Goal: Transaction & Acquisition: Purchase product/service

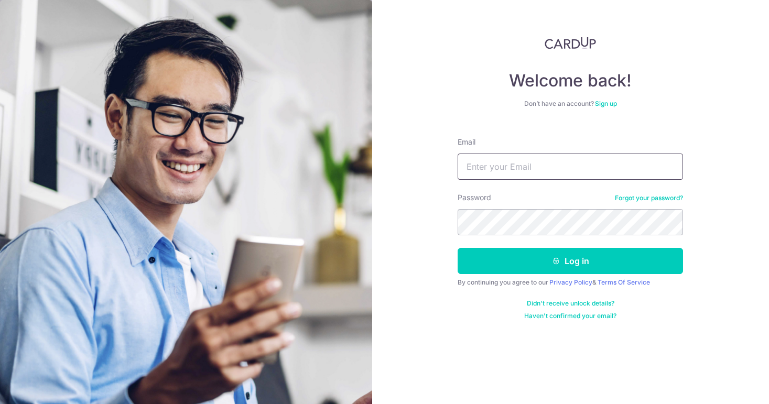
type input "[EMAIL_ADDRESS][DOMAIN_NAME]"
click at [570, 261] on button "Log in" at bounding box center [570, 261] width 225 height 26
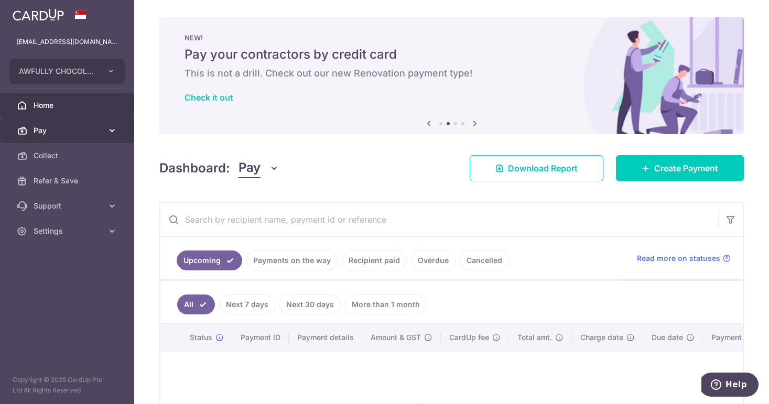
click at [57, 133] on span "Pay" at bounding box center [68, 130] width 69 height 10
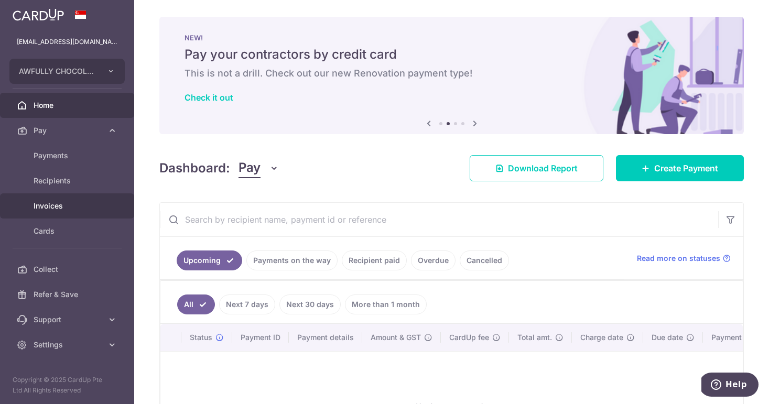
click at [58, 211] on span "Invoices" at bounding box center [68, 206] width 69 height 10
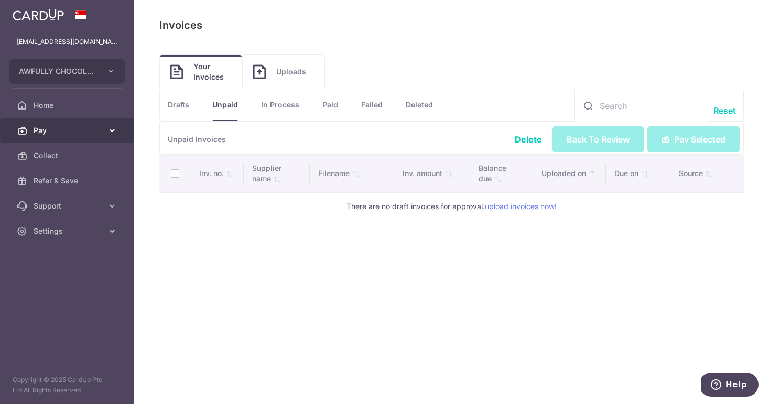
click at [55, 131] on span "Pay" at bounding box center [68, 130] width 69 height 10
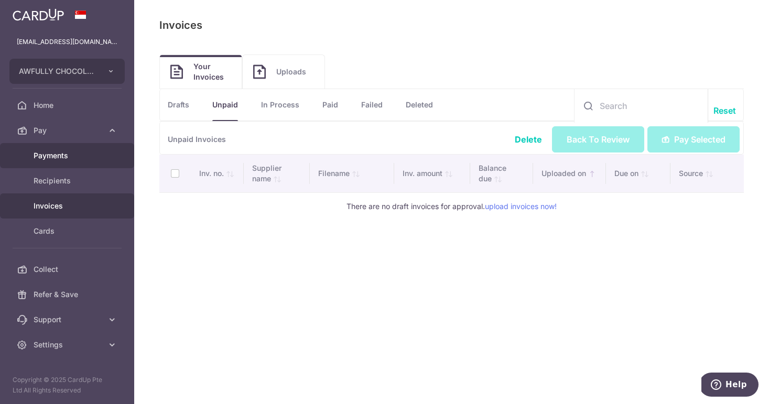
click at [63, 155] on span "Payments" at bounding box center [68, 155] width 69 height 10
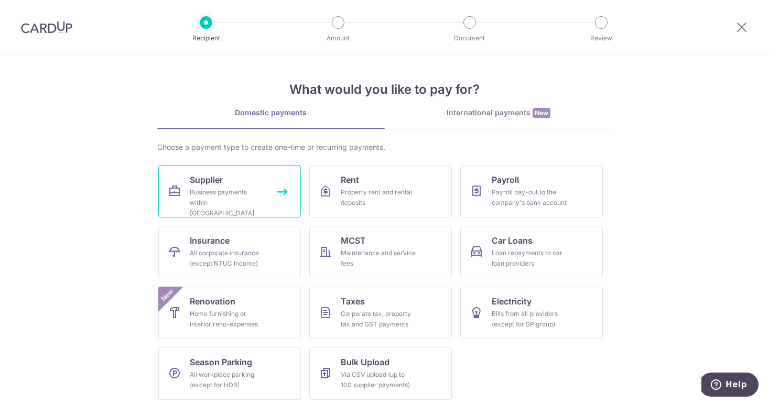
click at [212, 190] on div "Business payments within Singapore" at bounding box center [227, 202] width 75 height 31
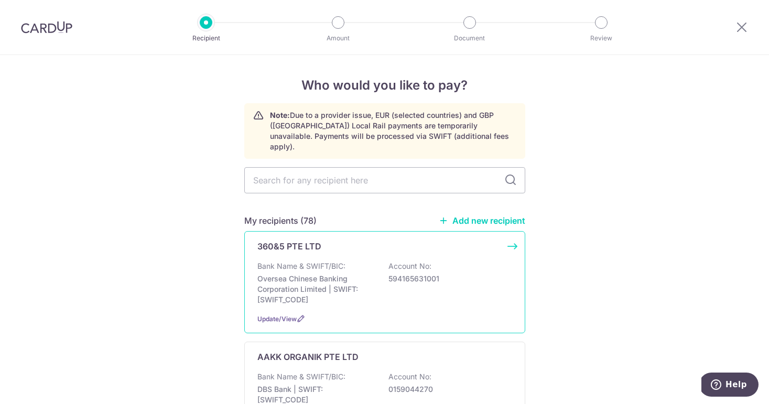
click at [359, 274] on p "Oversea Chinese Banking Corporation Limited | SWIFT: OCBCSGSGXXX" at bounding box center [315, 289] width 117 height 31
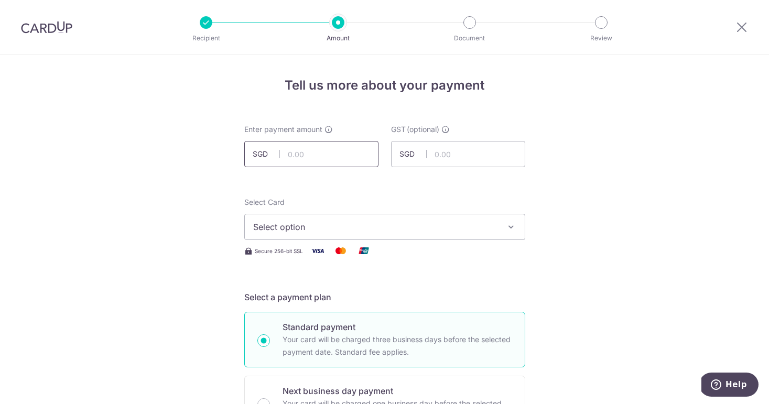
click at [303, 158] on input "text" at bounding box center [311, 154] width 134 height 26
click at [320, 154] on input "text" at bounding box center [311, 154] width 134 height 26
type input "3,270.00"
click at [310, 234] on button "Select option" at bounding box center [384, 227] width 281 height 26
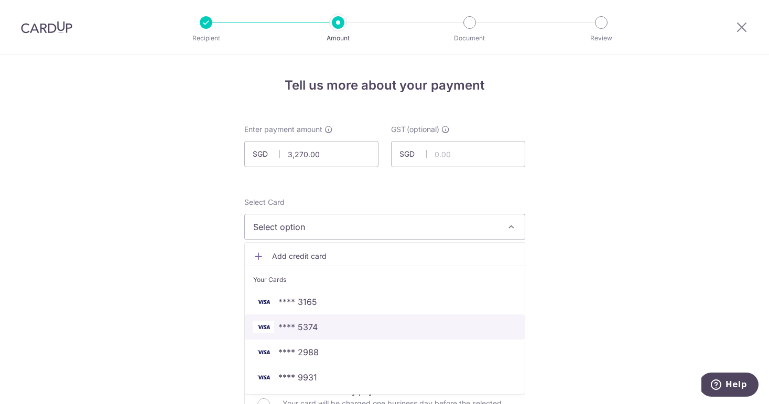
click at [316, 330] on span "**** 5374" at bounding box center [384, 327] width 263 height 13
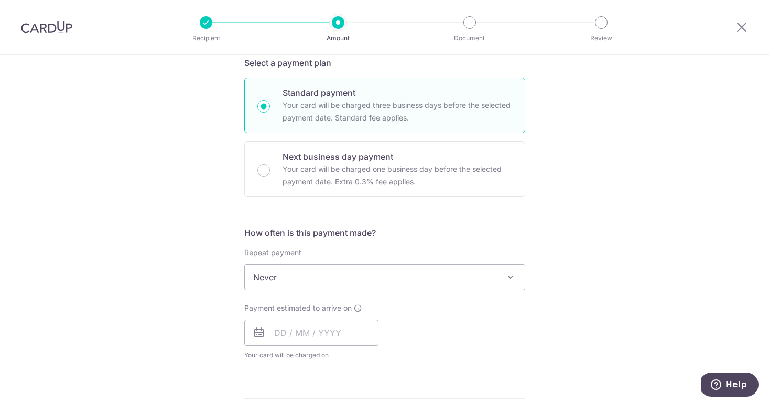
scroll to position [236, 0]
click at [273, 335] on input "text" at bounding box center [311, 331] width 134 height 26
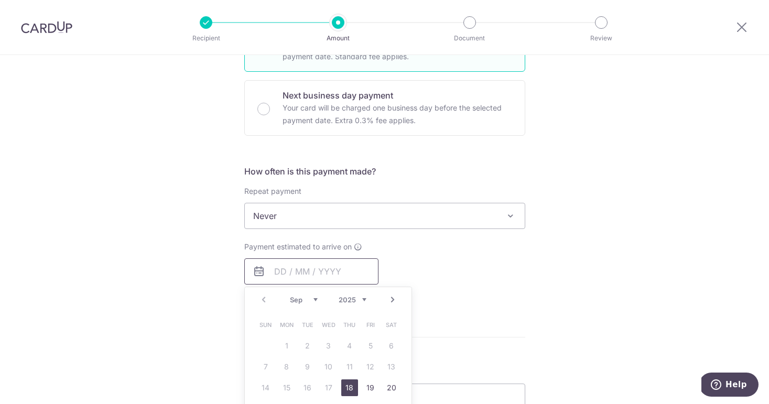
scroll to position [322, 0]
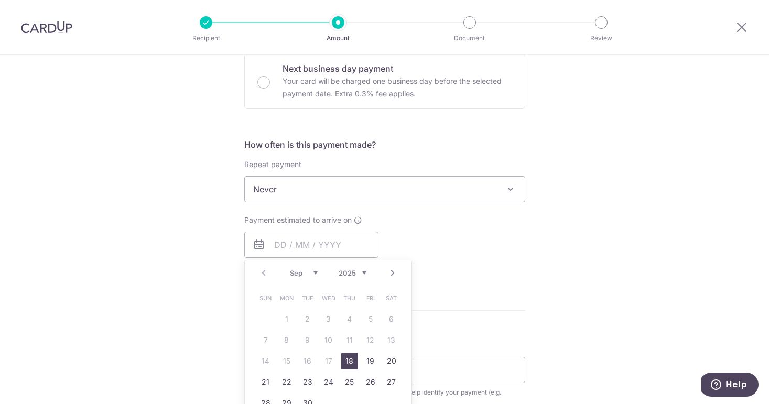
click at [349, 362] on link "18" at bounding box center [349, 361] width 17 height 17
type input "18/09/2025"
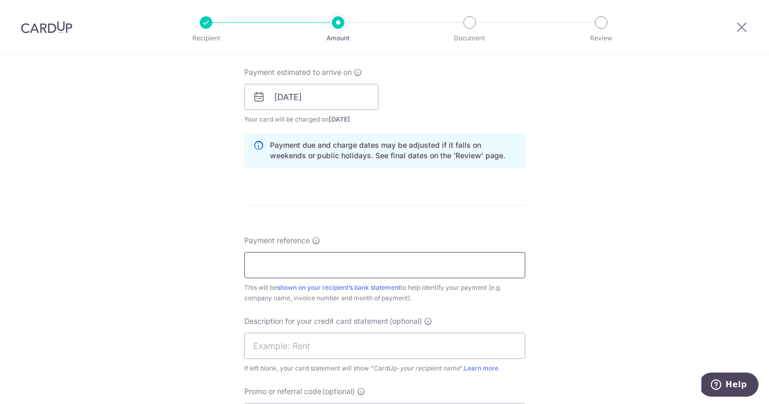
scroll to position [472, 0]
click at [285, 263] on input "Payment reference" at bounding box center [384, 263] width 281 height 26
paste input "CARDUP092025001"
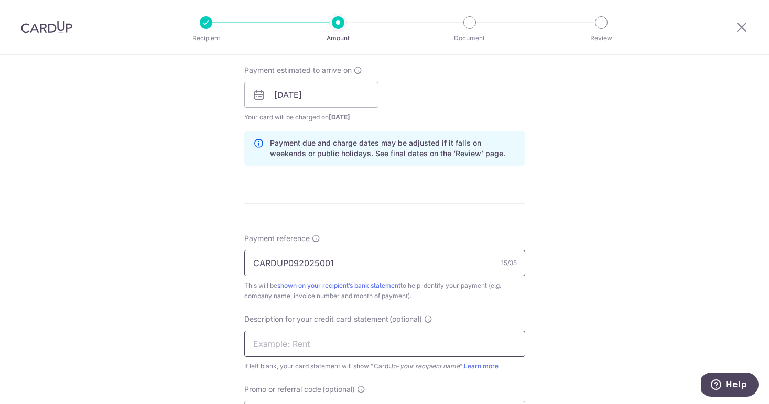
type input "CARDUP092025001"
click at [268, 348] on input "text" at bounding box center [384, 344] width 281 height 26
click at [266, 346] on input "text" at bounding box center [384, 344] width 281 height 26
paste input "JULY 2025 INVOI"
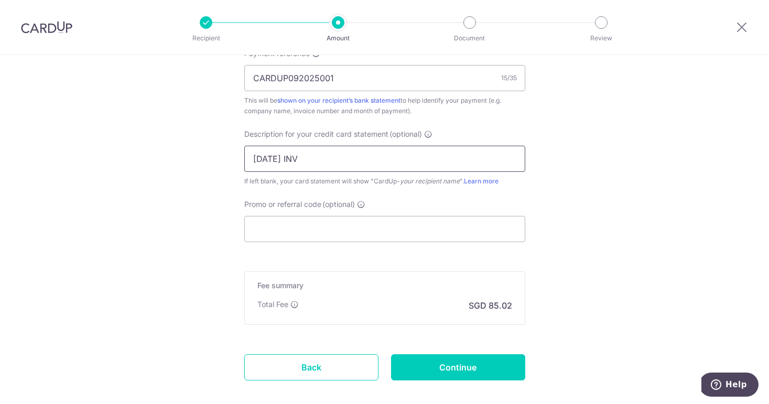
scroll to position [713, 0]
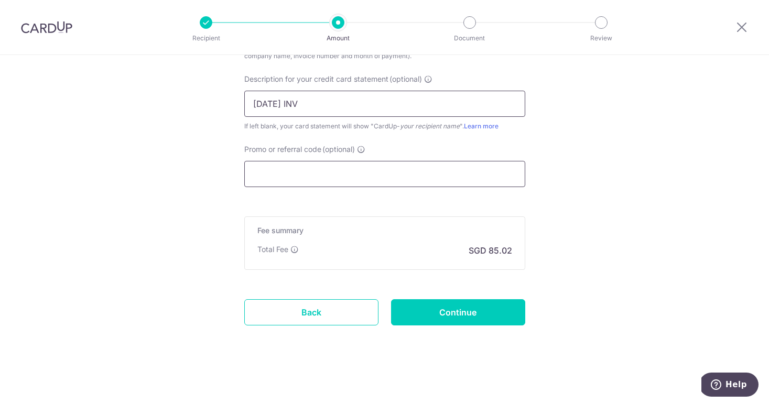
type input "JULY 2025 INV"
click at [276, 172] on input "Promo or referral code (optional)" at bounding box center [384, 174] width 281 height 26
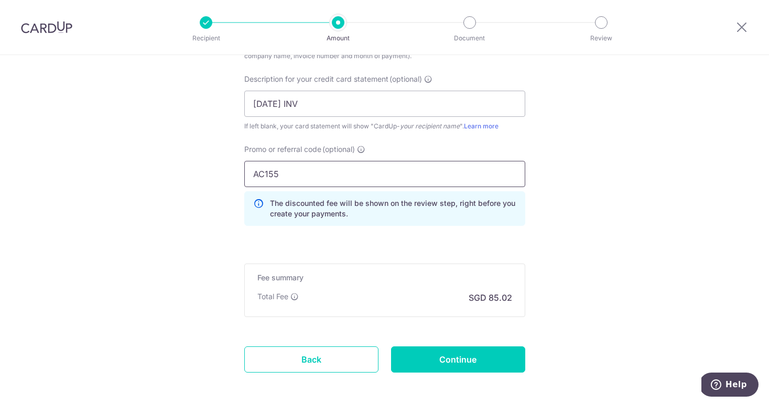
type input "AC155"
click at [453, 364] on input "Continue" at bounding box center [458, 360] width 134 height 26
type input "Create Schedule"
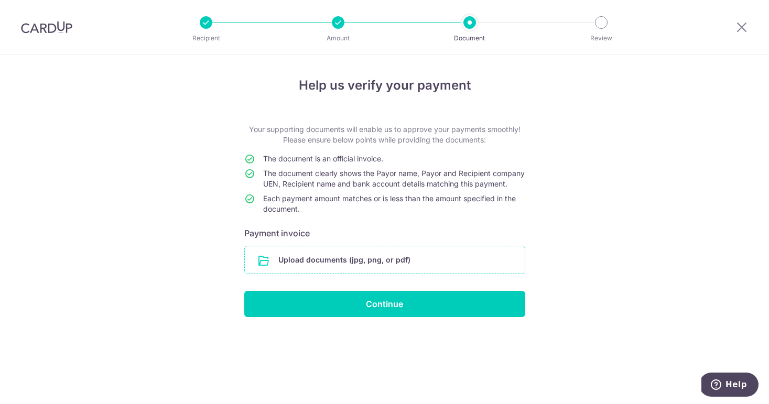
click at [364, 274] on input "file" at bounding box center [385, 259] width 280 height 27
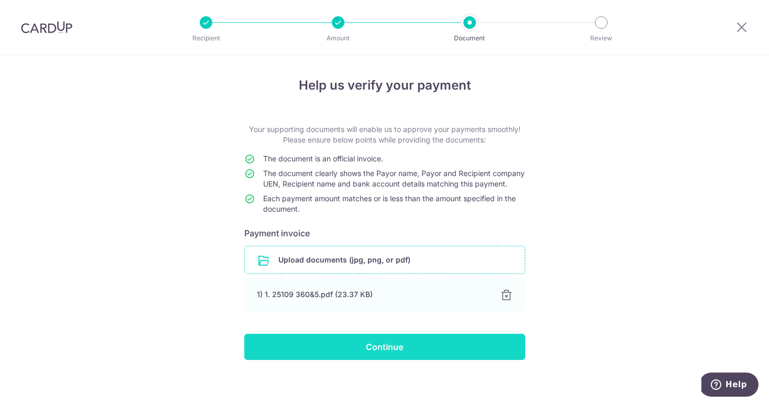
click at [381, 357] on input "Continue" at bounding box center [384, 347] width 281 height 26
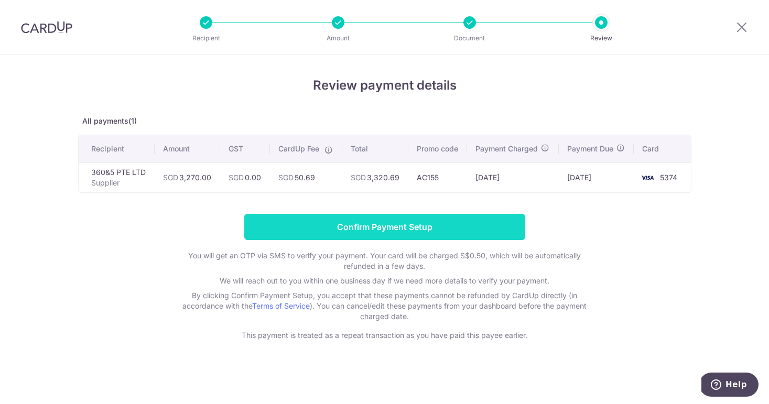
click at [382, 224] on input "Confirm Payment Setup" at bounding box center [384, 227] width 281 height 26
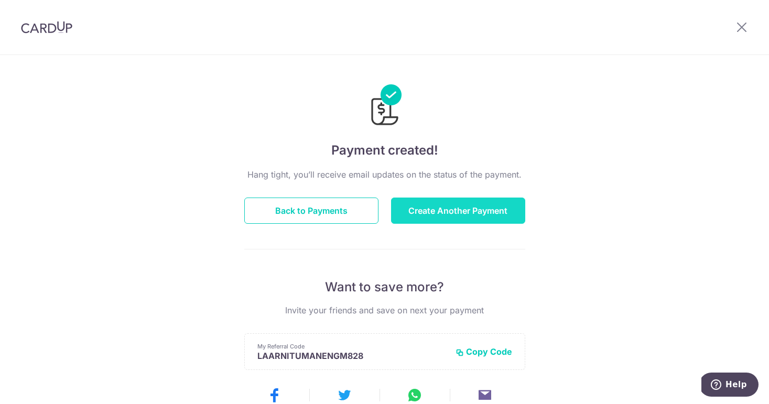
click at [424, 210] on button "Create Another Payment" at bounding box center [458, 211] width 134 height 26
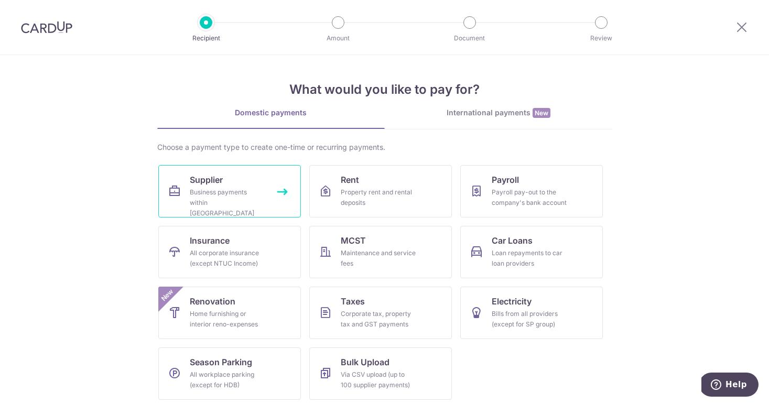
click at [221, 185] on link "Supplier Business payments within Singapore" at bounding box center [229, 191] width 143 height 52
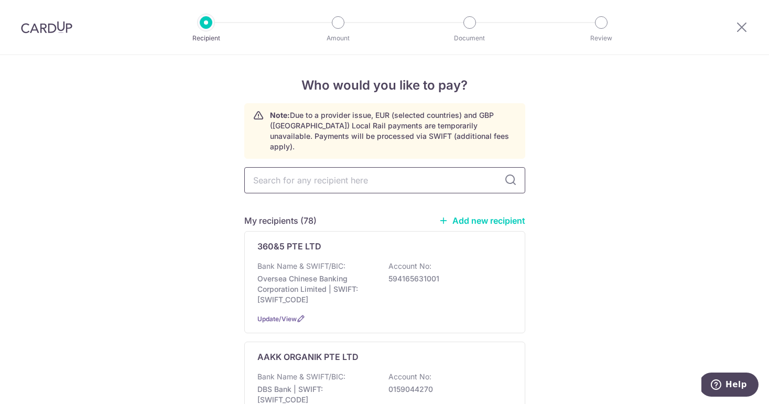
click at [309, 169] on input "text" at bounding box center [384, 180] width 281 height 26
type input "JIA JIA"
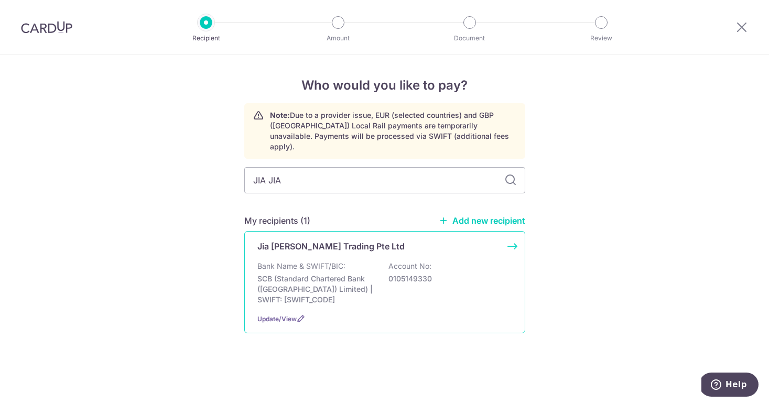
click at [332, 240] on p "Jia [PERSON_NAME] Trading Pte Ltd" at bounding box center [330, 246] width 147 height 13
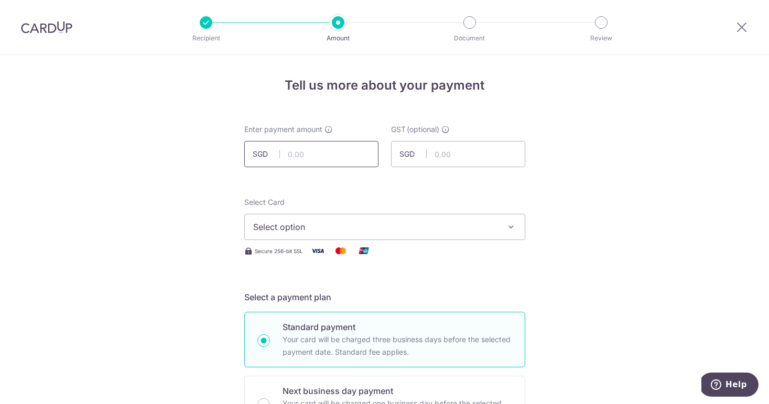
click at [310, 160] on input "text" at bounding box center [311, 154] width 134 height 26
click at [314, 154] on input "text" at bounding box center [311, 154] width 134 height 26
paste input "4987.84"
type input "4,987.84"
click at [320, 226] on span "Select option" at bounding box center [375, 227] width 244 height 13
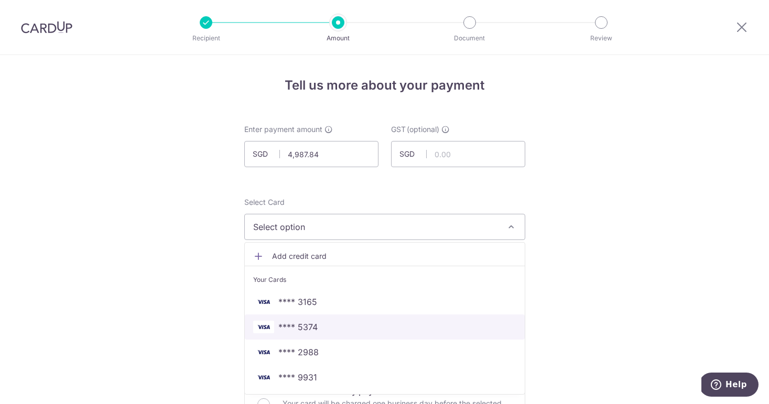
click at [312, 328] on span "**** 5374" at bounding box center [297, 327] width 39 height 13
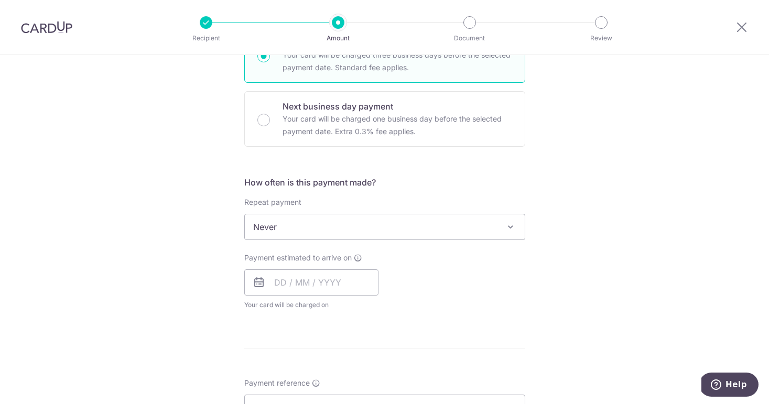
scroll to position [287, 0]
click at [295, 285] on input "text" at bounding box center [311, 280] width 134 height 26
click at [348, 400] on link "18" at bounding box center [349, 397] width 17 height 17
type input "[DATE]"
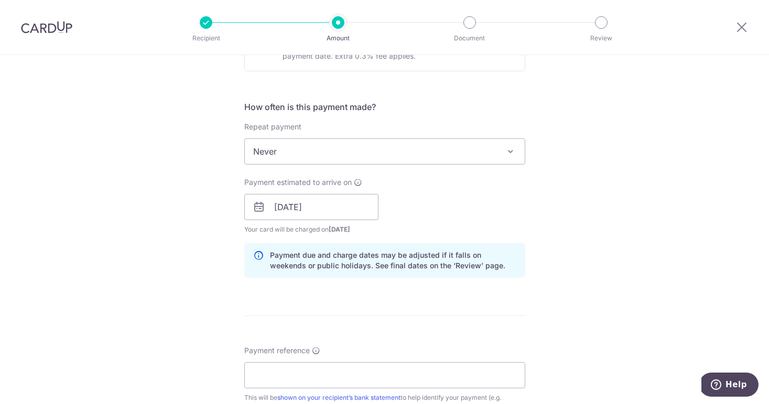
scroll to position [440, 0]
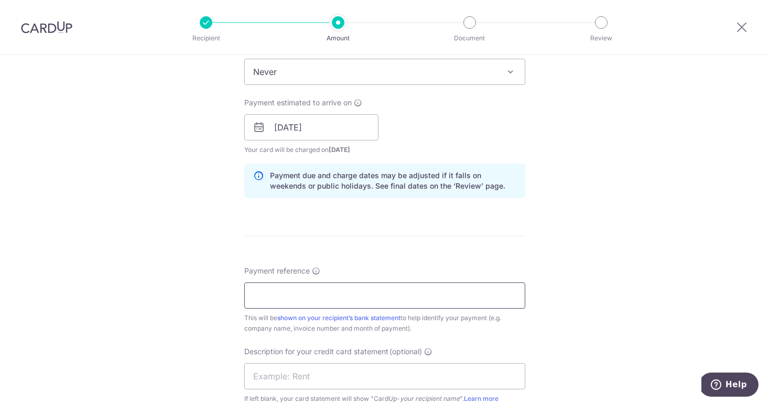
click at [264, 292] on input "Payment reference" at bounding box center [384, 296] width 281 height 26
paste input "CARDUP092025008"
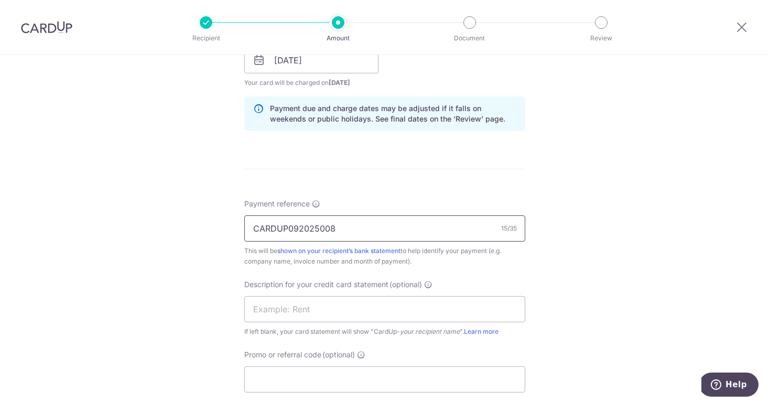
scroll to position [544, 0]
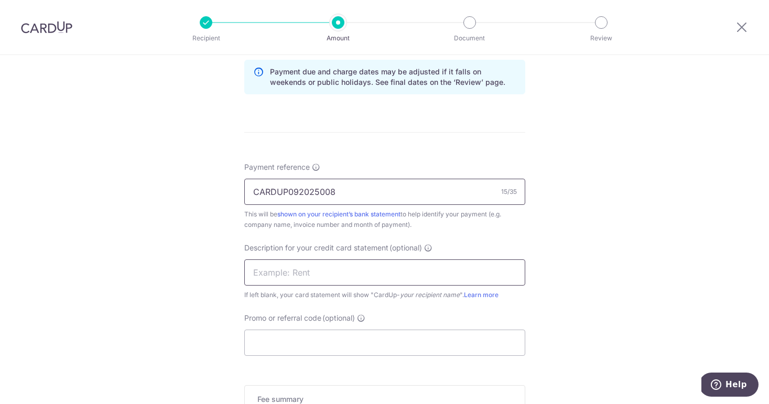
type input "CARDUP092025008"
click at [263, 266] on input "text" at bounding box center [384, 273] width 281 height 26
paste input "JULY 2025 INVOI"
type input "JULY 2025 INV"
click at [297, 340] on input "Promo or referral code (optional)" at bounding box center [384, 343] width 281 height 26
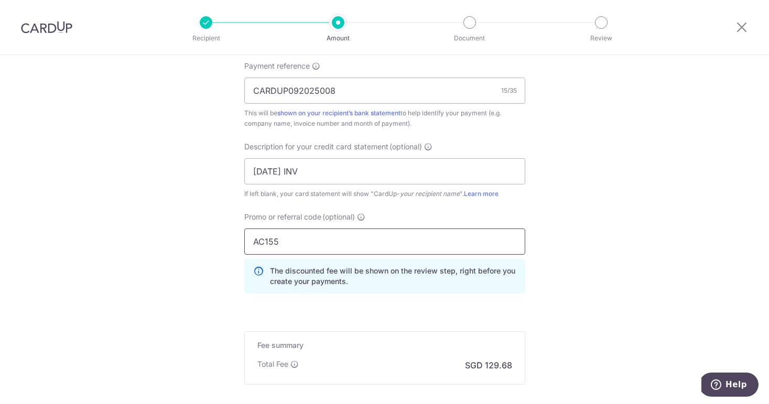
scroll to position [760, 0]
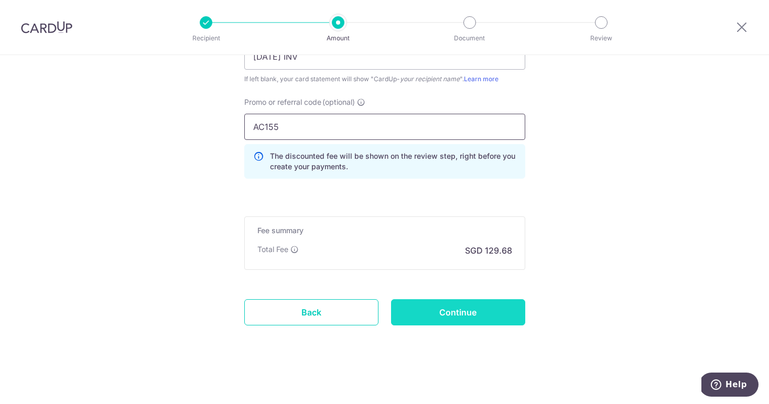
type input "AC155"
click at [431, 316] on input "Continue" at bounding box center [458, 312] width 134 height 26
type input "Create Schedule"
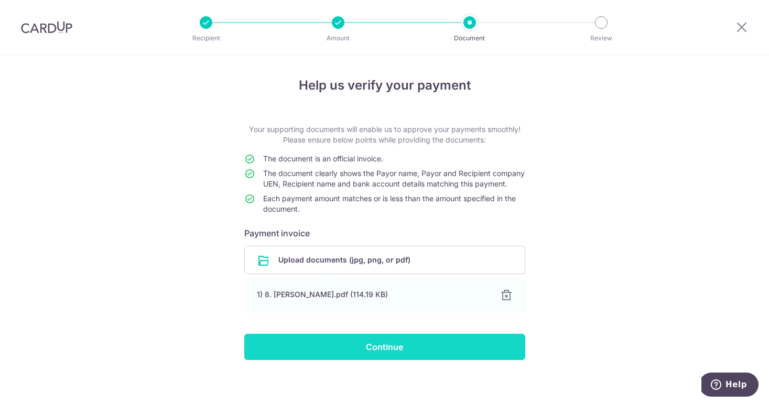
click at [374, 360] on input "Continue" at bounding box center [384, 347] width 281 height 26
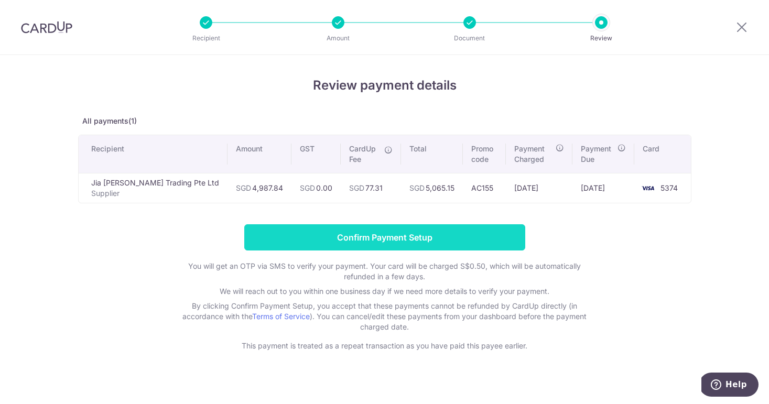
click at [412, 238] on input "Confirm Payment Setup" at bounding box center [384, 237] width 281 height 26
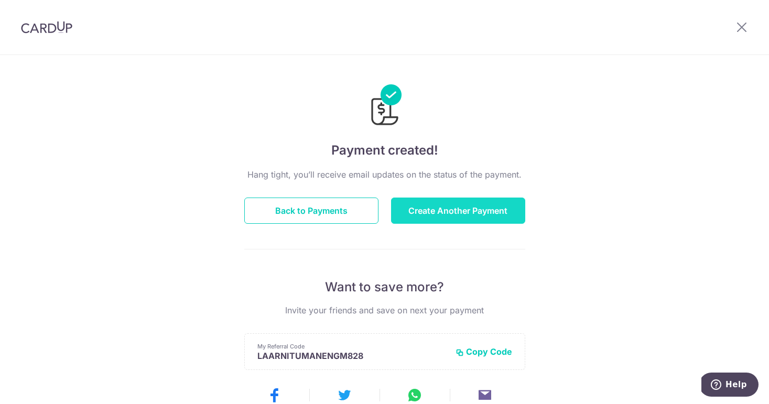
click at [432, 218] on button "Create Another Payment" at bounding box center [458, 211] width 134 height 26
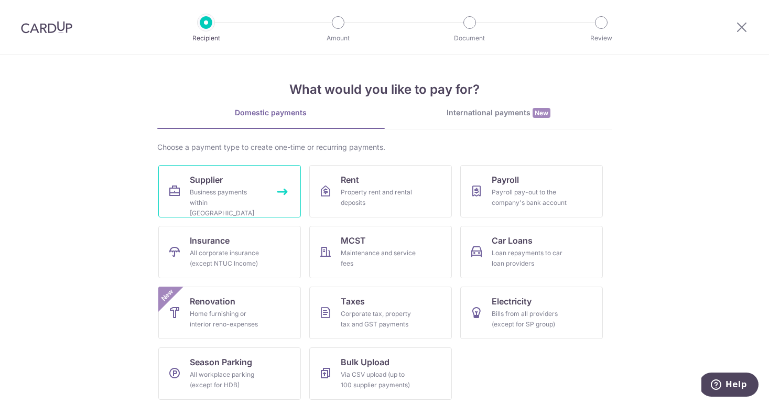
click at [220, 184] on span "Supplier" at bounding box center [206, 180] width 33 height 13
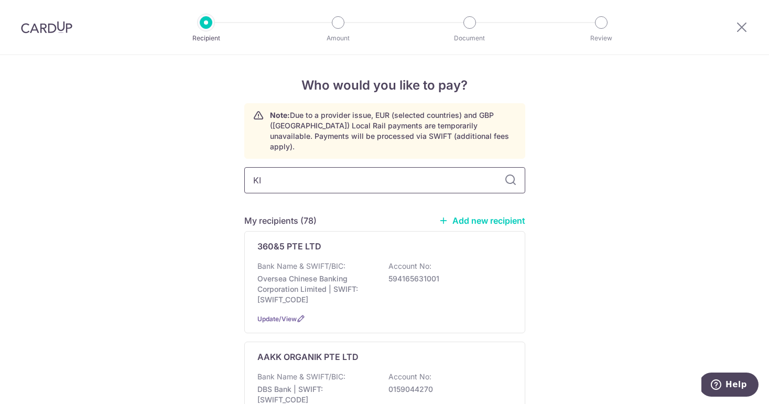
type input "KIM"
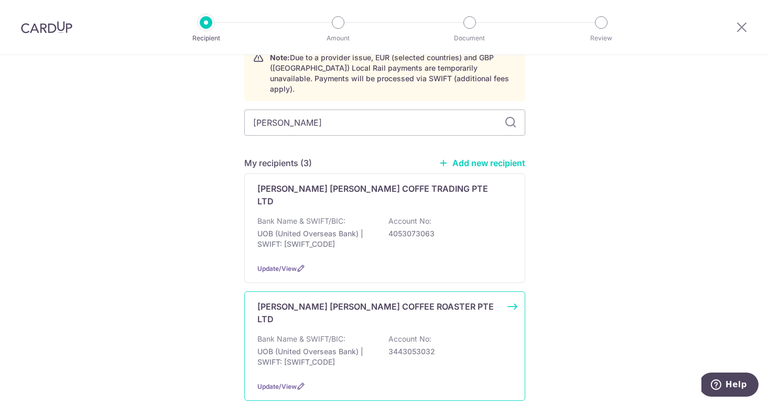
scroll to position [78, 0]
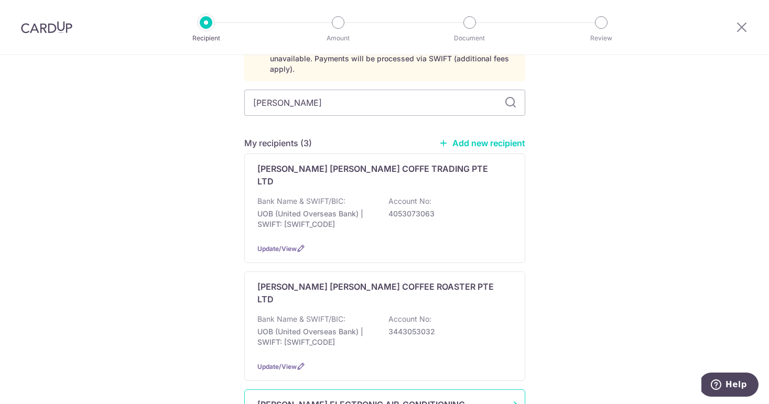
click at [326, 398] on p "KIM HIAP ELECTRONIC AIR-CONDITIONING SERVICES" at bounding box center [378, 410] width 242 height 25
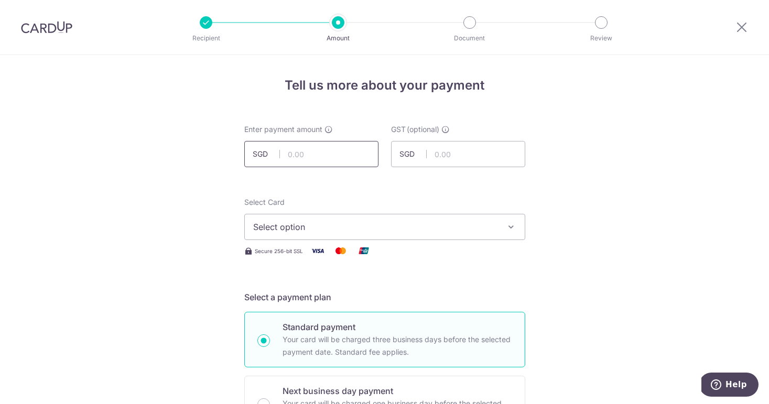
click at [298, 156] on input "text" at bounding box center [311, 154] width 134 height 26
type input "2,800.00"
click at [332, 229] on span "Select option" at bounding box center [375, 227] width 244 height 13
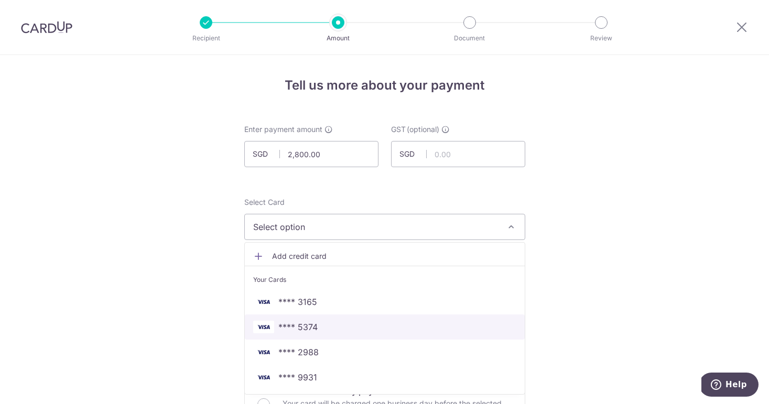
click at [314, 333] on link "**** 5374" at bounding box center [385, 327] width 280 height 25
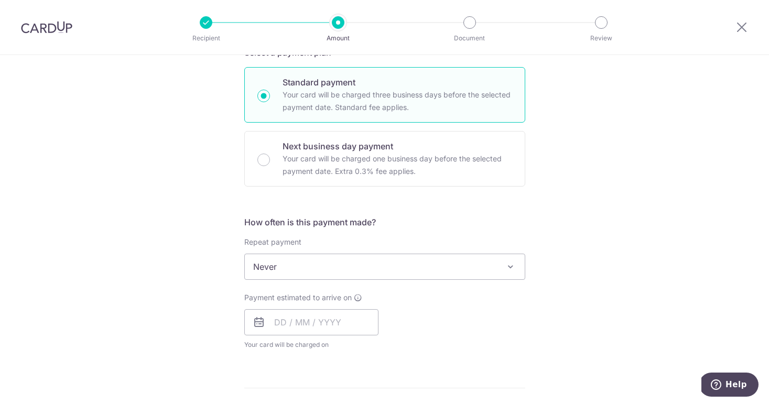
scroll to position [282, 0]
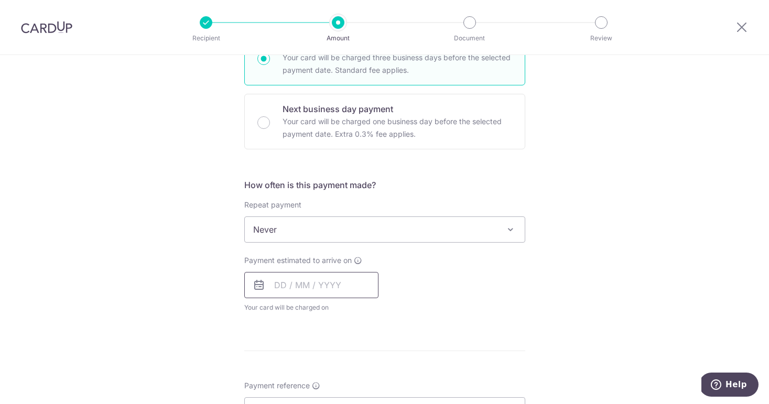
click at [308, 292] on input "text" at bounding box center [311, 285] width 134 height 26
click at [350, 401] on link "18" at bounding box center [349, 401] width 17 height 17
type input "18/09/2025"
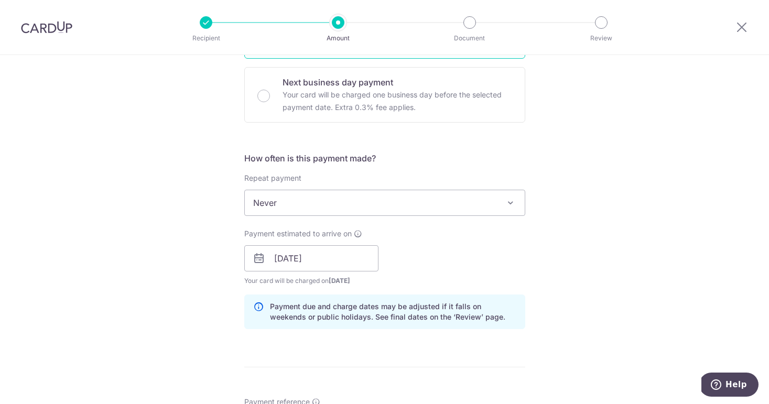
scroll to position [471, 0]
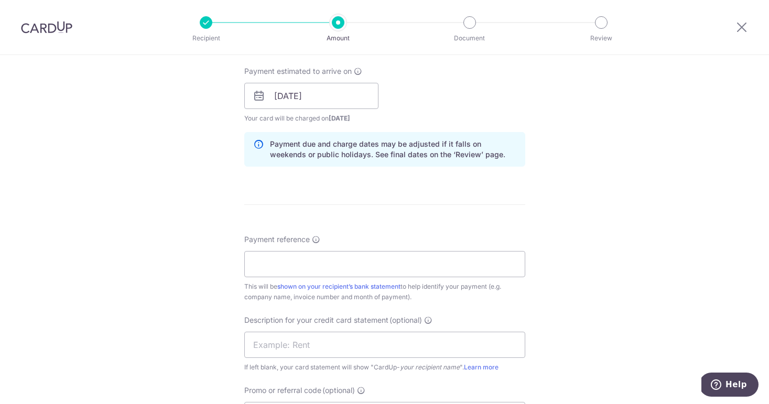
click at [292, 280] on div "Payment reference This will be shown on your recipient’s bank statement to help…" at bounding box center [384, 268] width 281 height 68
click at [291, 257] on input "Payment reference" at bounding box center [384, 264] width 281 height 26
paste input "CARDUP092025009"
type input "CARDUP092025009"
click at [275, 347] on input "text" at bounding box center [384, 345] width 281 height 26
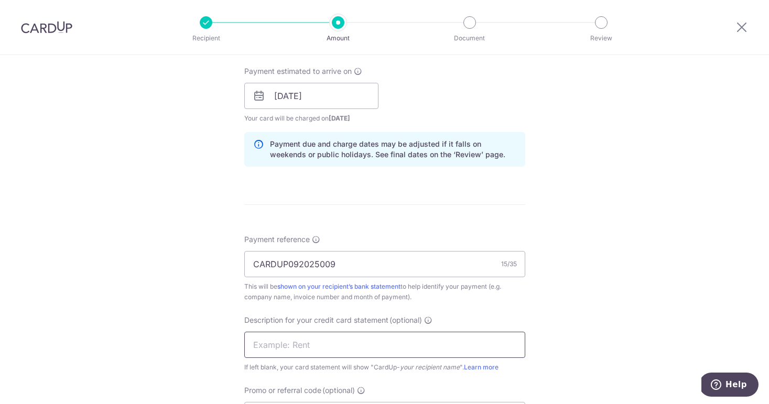
paste input "JULY 2025 INVOI"
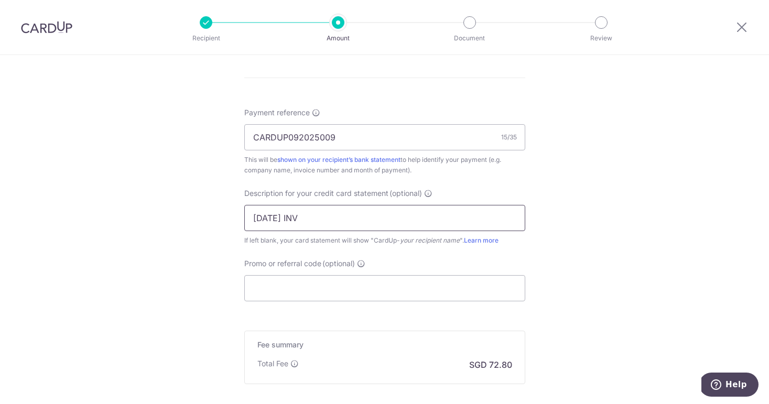
scroll to position [694, 0]
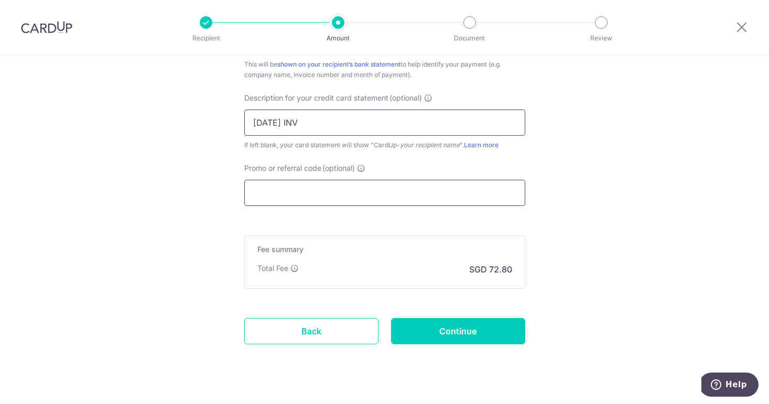
type input "JULY 2025 INV"
click at [292, 202] on input "Promo or referral code (optional)" at bounding box center [384, 193] width 281 height 26
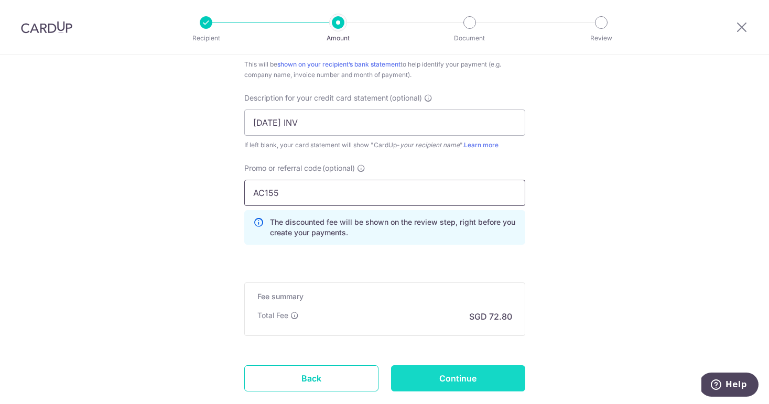
type input "AC155"
click at [456, 380] on input "Continue" at bounding box center [458, 378] width 134 height 26
type input "Create Schedule"
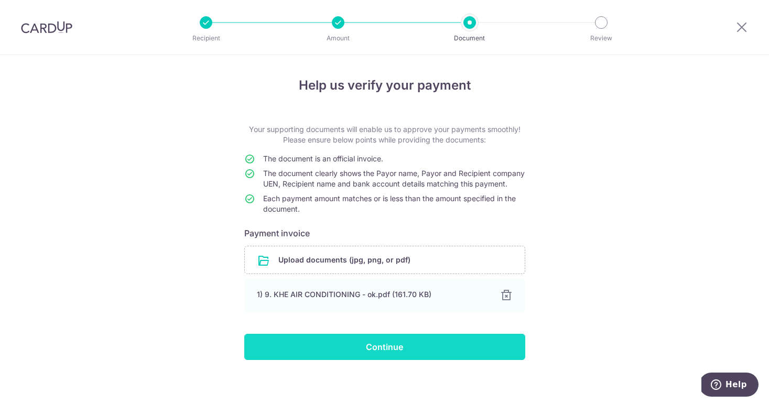
click at [381, 357] on input "Continue" at bounding box center [384, 347] width 281 height 26
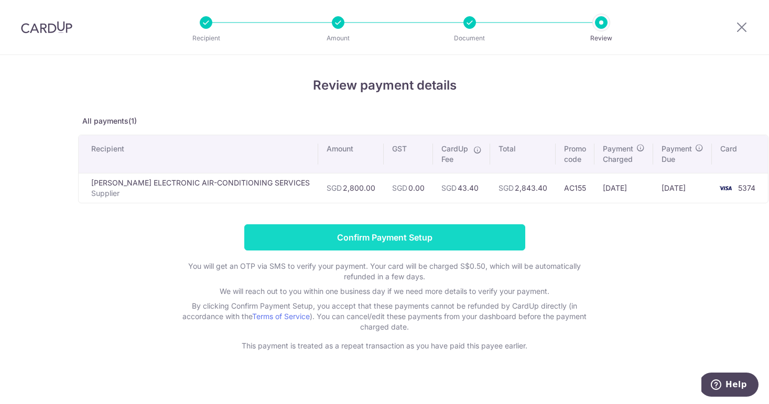
click at [415, 243] on input "Confirm Payment Setup" at bounding box center [384, 237] width 281 height 26
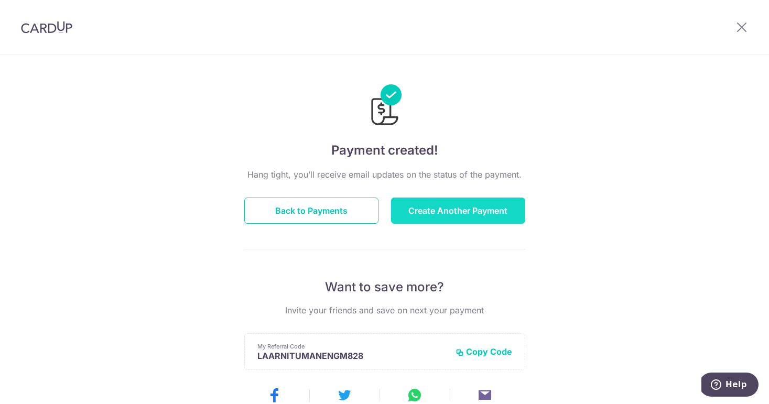
click at [427, 217] on button "Create Another Payment" at bounding box center [458, 211] width 134 height 26
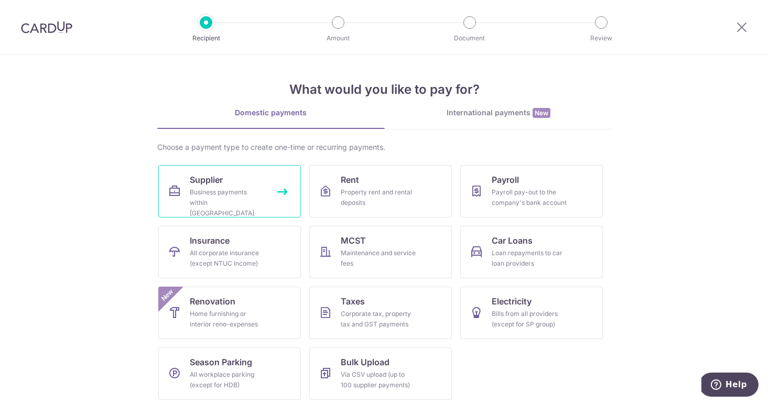
click at [210, 190] on div "Business payments within Singapore" at bounding box center [227, 202] width 75 height 31
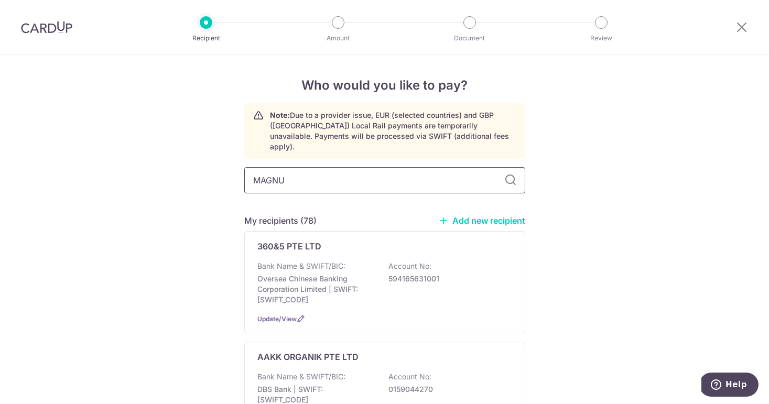
type input "MAGNUM"
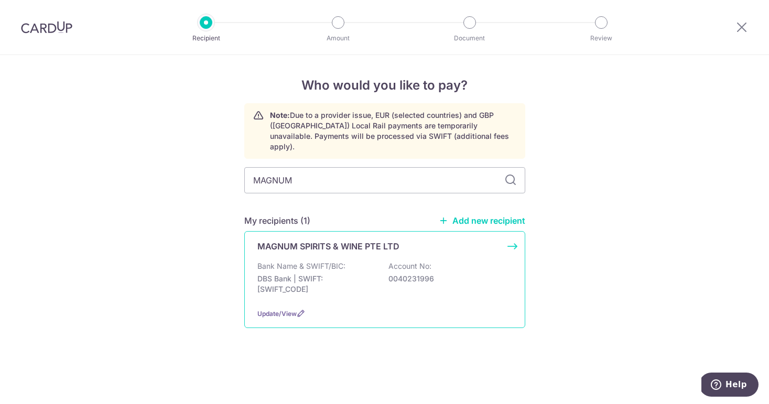
click at [327, 240] on p "MAGNUM SPIRITS & WINE PTE LTD" at bounding box center [328, 246] width 142 height 13
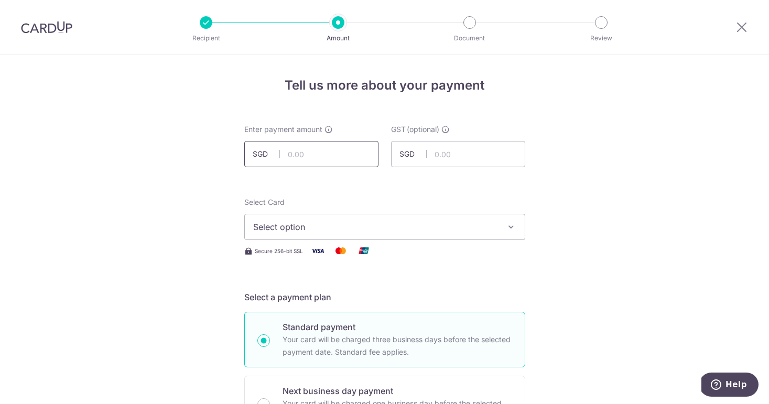
click at [290, 157] on input "text" at bounding box center [311, 154] width 134 height 26
paste input "4695.72"
type input "4,695.72"
drag, startPoint x: 322, startPoint y: 232, endPoint x: 321, endPoint y: 241, distance: 9.1
click at [323, 232] on span "Select option" at bounding box center [375, 227] width 244 height 13
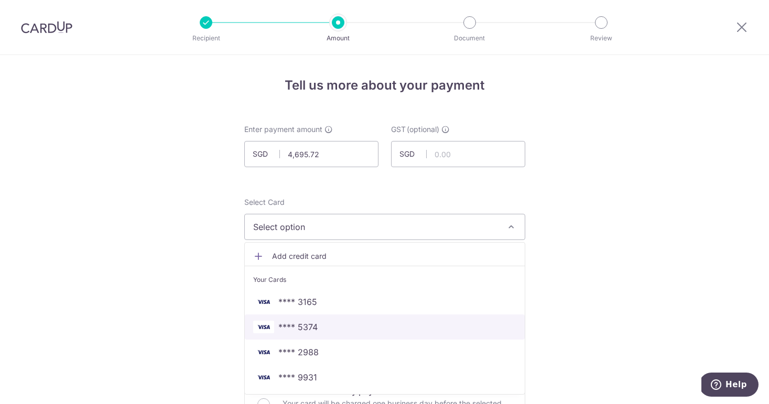
click at [315, 330] on span "**** 5374" at bounding box center [384, 327] width 263 height 13
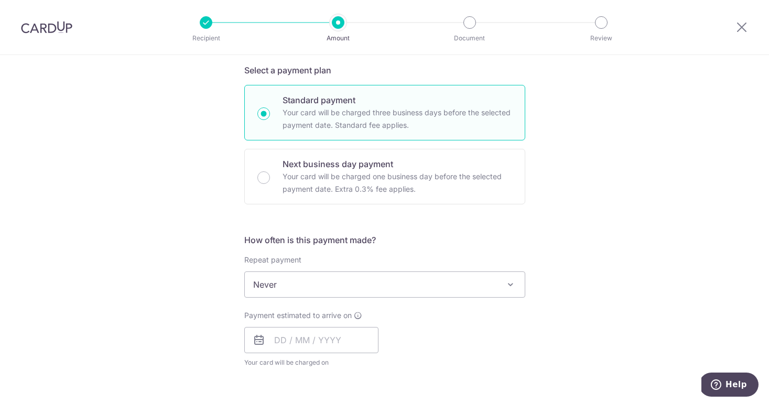
scroll to position [301, 0]
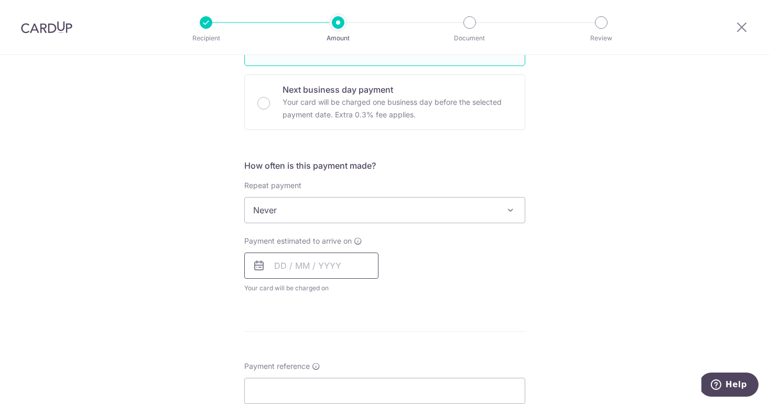
click at [296, 271] on input "text" at bounding box center [311, 266] width 134 height 26
click at [347, 382] on link "18" at bounding box center [349, 382] width 17 height 17
type input "18/09/2025"
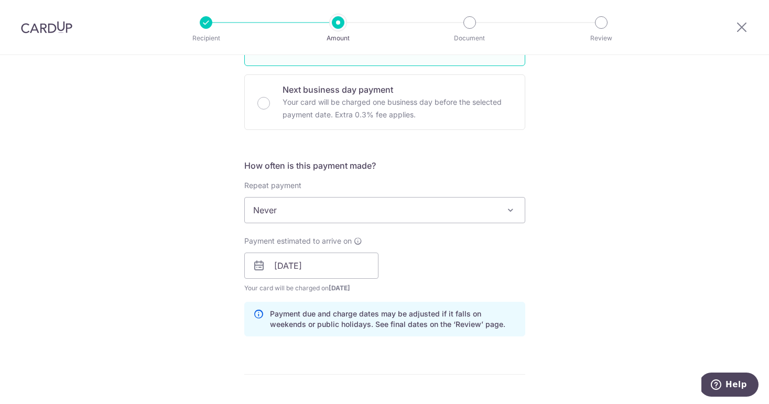
scroll to position [427, 0]
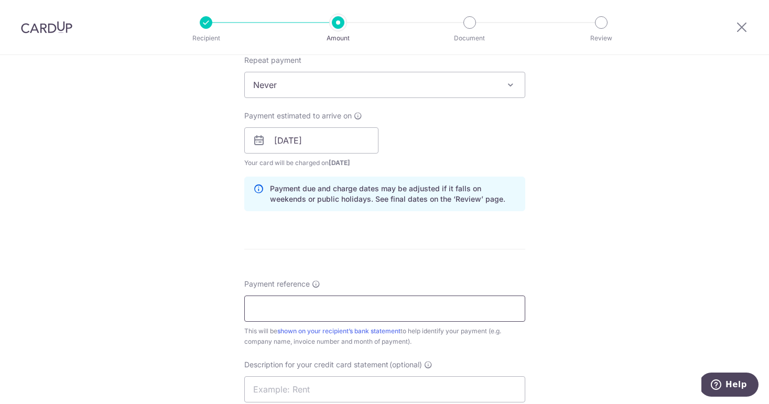
click at [272, 309] on input "Payment reference" at bounding box center [384, 309] width 281 height 26
click at [263, 311] on input "Payment reference" at bounding box center [384, 309] width 281 height 26
paste input "CARDUP092025010"
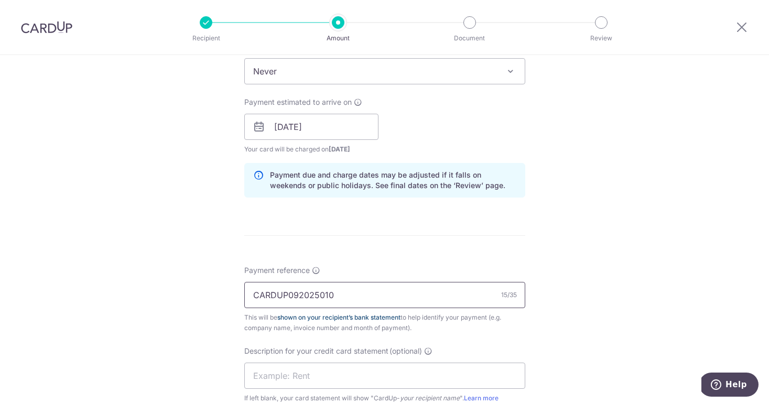
scroll to position [469, 0]
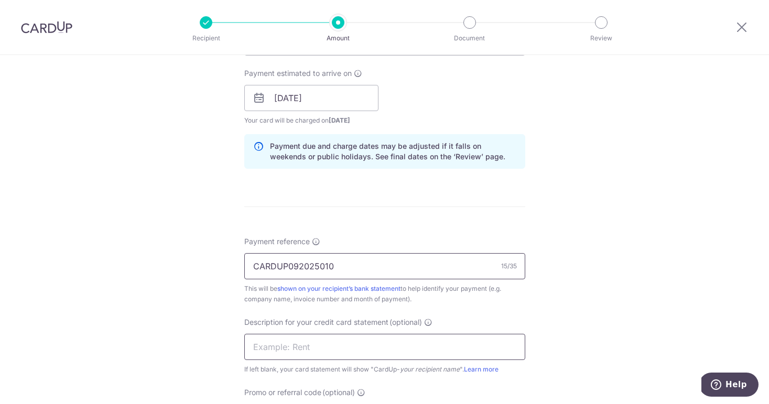
type input "CARDUP092025010"
click at [268, 345] on input "text" at bounding box center [384, 347] width 281 height 26
click at [258, 345] on input "text" at bounding box center [384, 347] width 281 height 26
paste input "JULY 2025 INVOI"
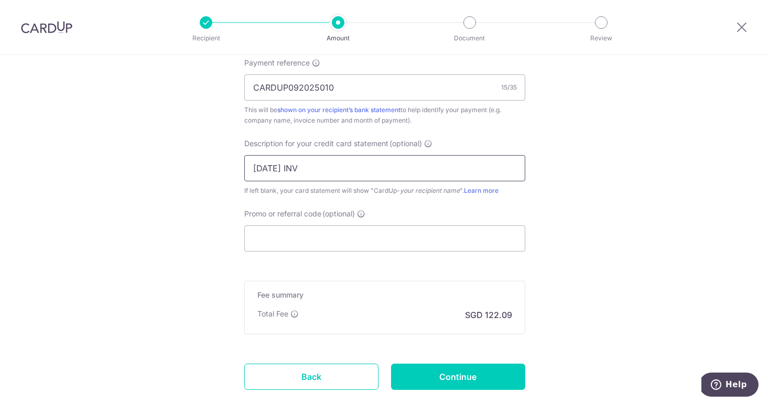
scroll to position [675, 0]
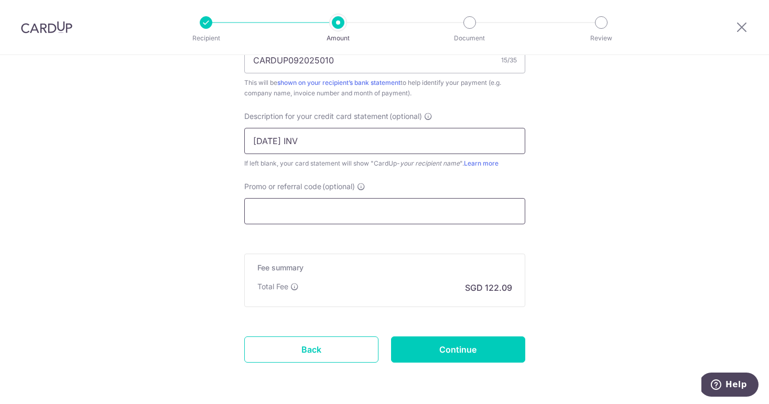
type input "JULY 2025 INV"
click at [268, 221] on input "Promo or referral code (optional)" at bounding box center [384, 211] width 281 height 26
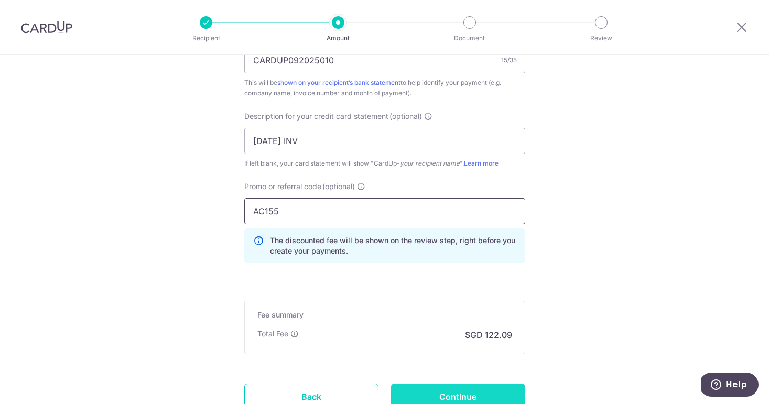
type input "AC155"
click at [440, 393] on input "Continue" at bounding box center [458, 397] width 134 height 26
type input "Create Schedule"
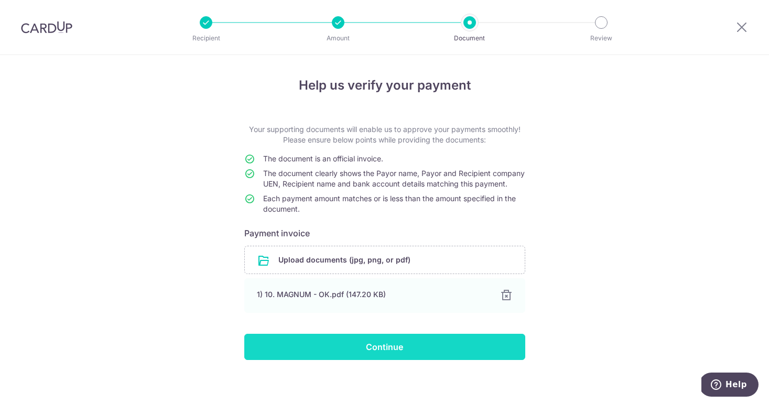
click at [376, 357] on input "Continue" at bounding box center [384, 347] width 281 height 26
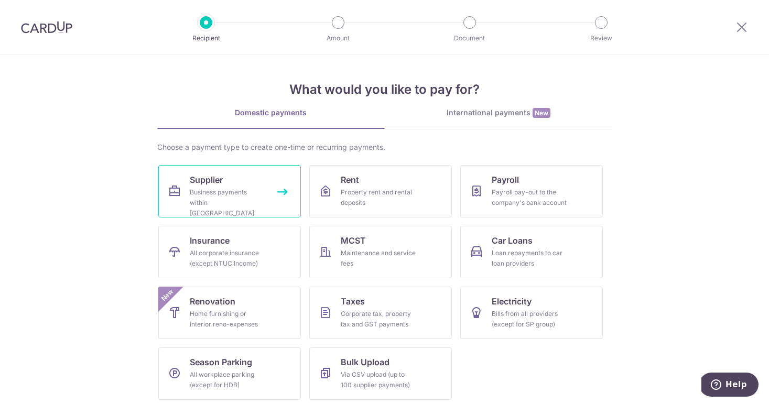
click at [208, 184] on span "Supplier" at bounding box center [206, 180] width 33 height 13
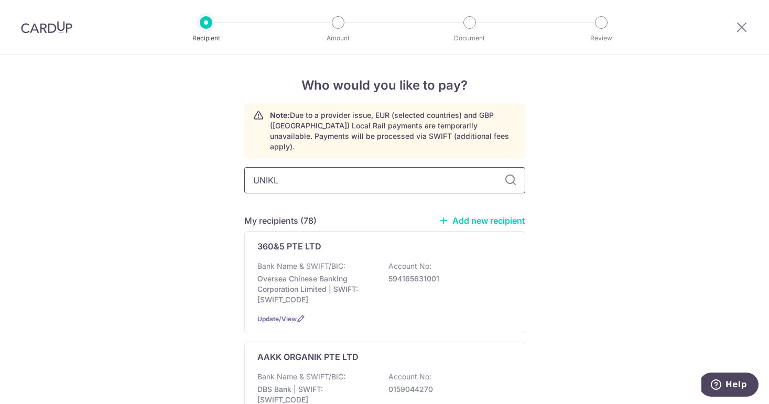
type input "UNIKLE"
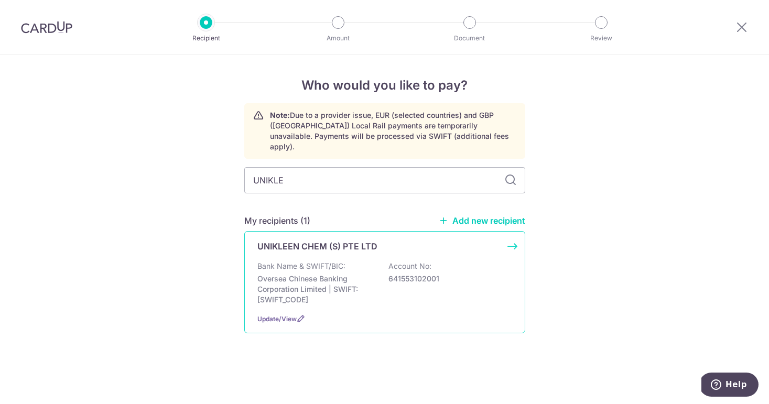
click at [310, 288] on p "Oversea Chinese Banking Corporation Limited | SWIFT: [SWIFT_CODE]" at bounding box center [315, 289] width 117 height 31
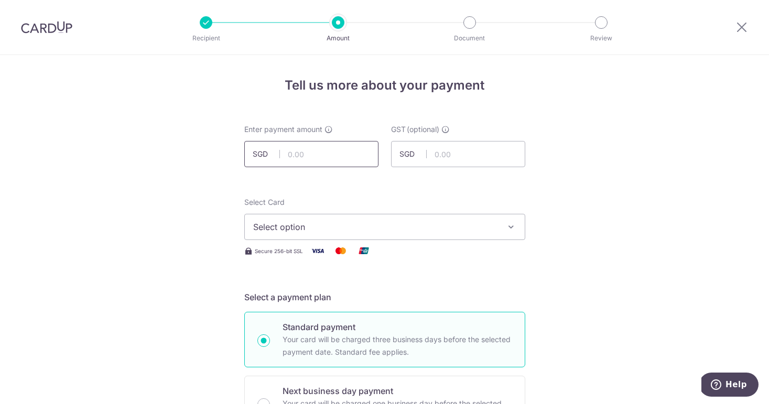
click at [301, 152] on input "text" at bounding box center [311, 154] width 134 height 26
click at [294, 151] on input "text" at bounding box center [311, 154] width 134 height 26
paste input "2077.54"
type input "2,077.54"
click at [309, 224] on span "Select option" at bounding box center [375, 227] width 244 height 13
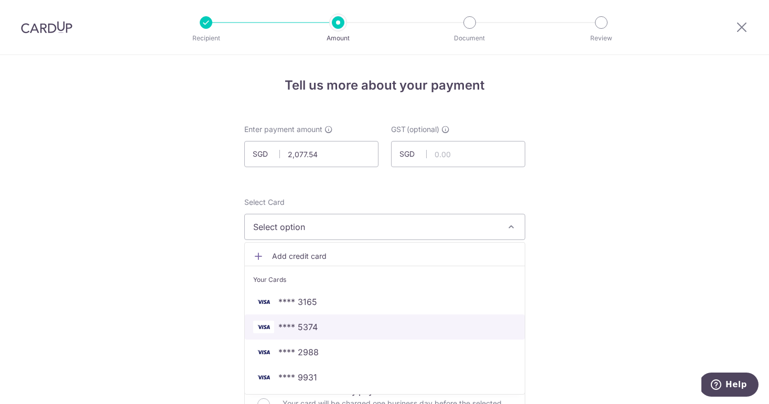
click at [304, 329] on span "**** 5374" at bounding box center [297, 327] width 39 height 13
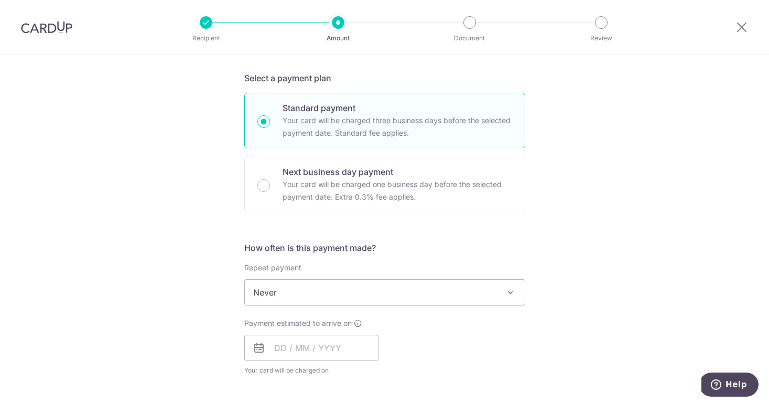
scroll to position [293, 0]
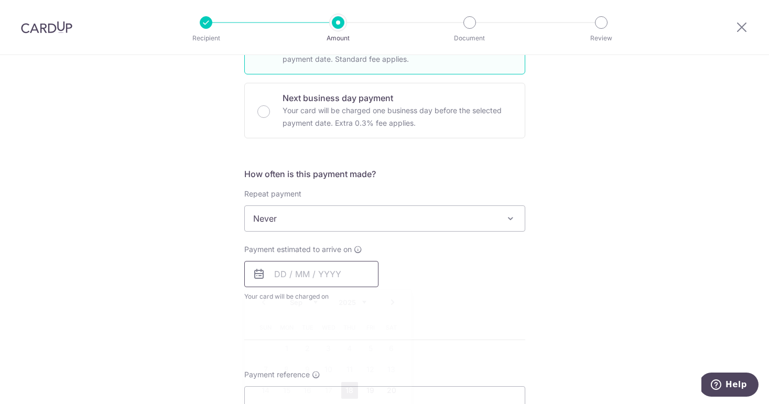
click at [284, 269] on input "text" at bounding box center [311, 274] width 134 height 26
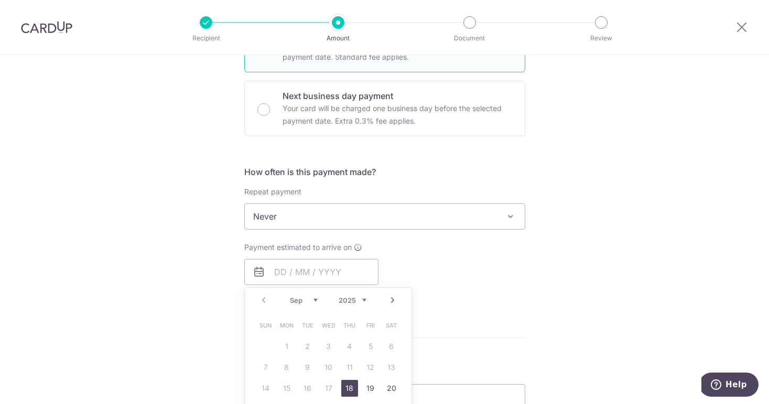
click at [348, 389] on link "18" at bounding box center [349, 388] width 17 height 17
type input "18/09/2025"
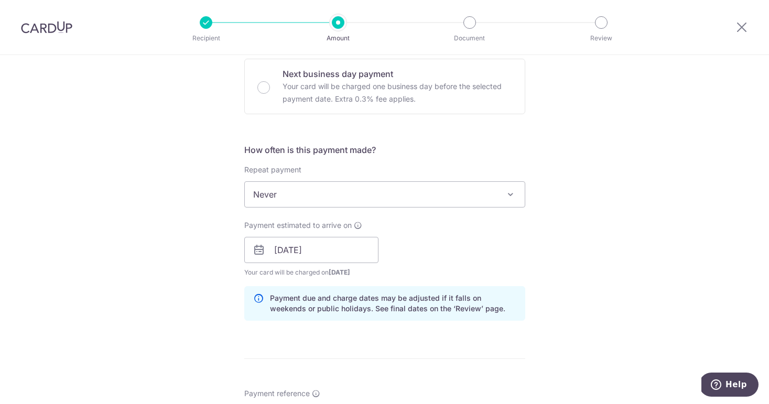
scroll to position [403, 0]
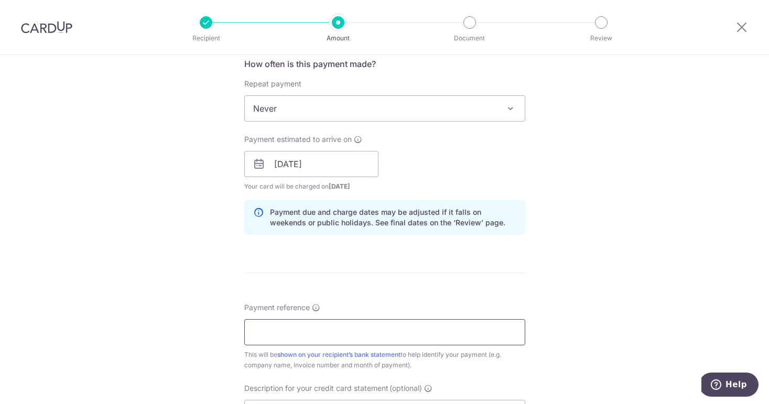
click at [273, 332] on input "Payment reference" at bounding box center [384, 332] width 281 height 26
click at [263, 330] on input "Payment reference" at bounding box center [384, 332] width 281 height 26
paste input "CARDUP092025015"
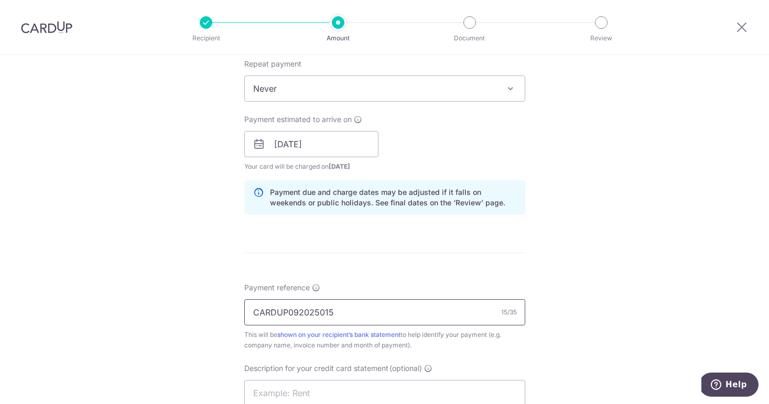
scroll to position [458, 0]
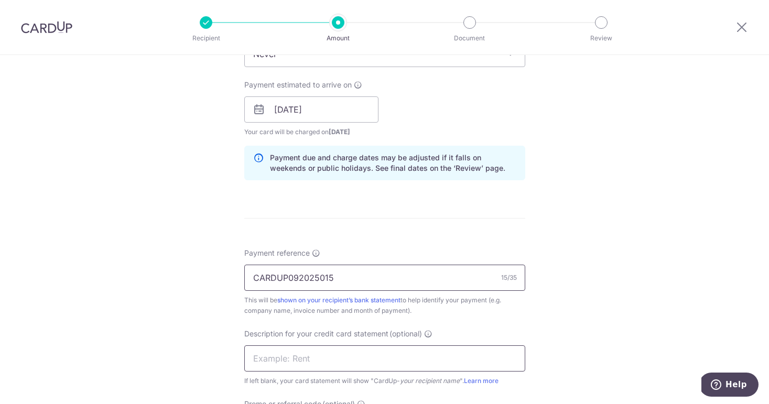
type input "CARDUP092025015"
click at [264, 359] on input "text" at bounding box center [384, 359] width 281 height 26
paste input "JULY 2025 INVOI"
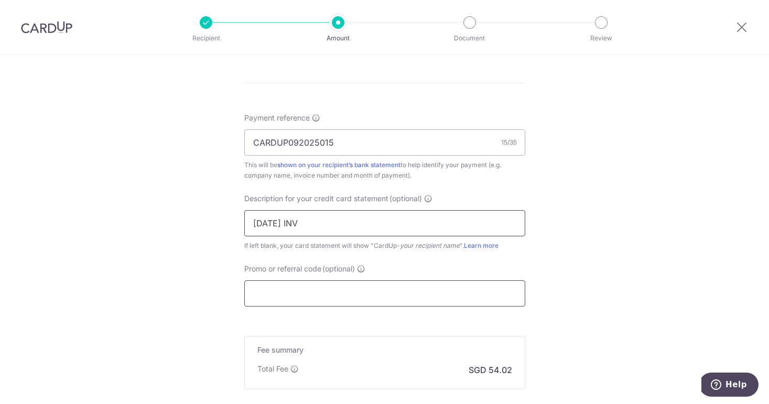
scroll to position [713, 0]
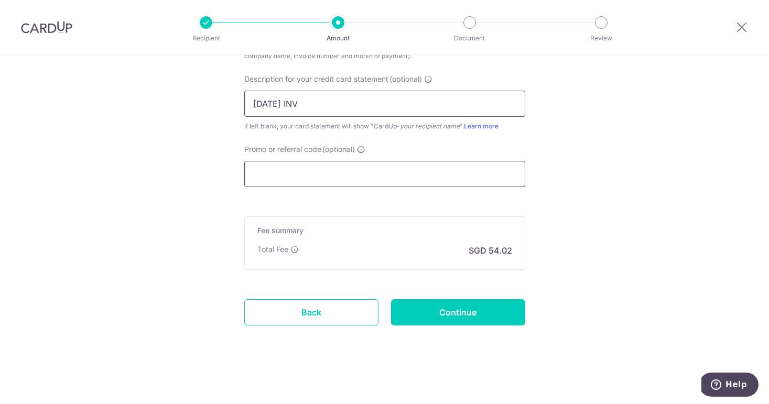
type input "JULY 2025 INV"
click at [291, 181] on input "Promo or referral code (optional)" at bounding box center [384, 174] width 281 height 26
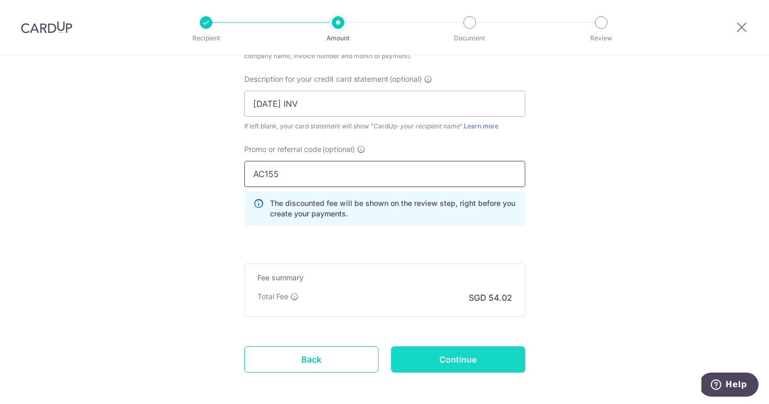
type input "AC155"
click at [458, 366] on input "Continue" at bounding box center [458, 360] width 134 height 26
type input "Create Schedule"
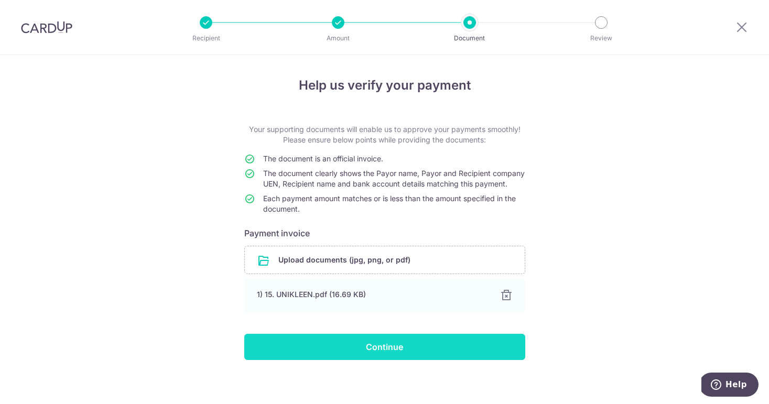
click at [379, 359] on input "Continue" at bounding box center [384, 347] width 281 height 26
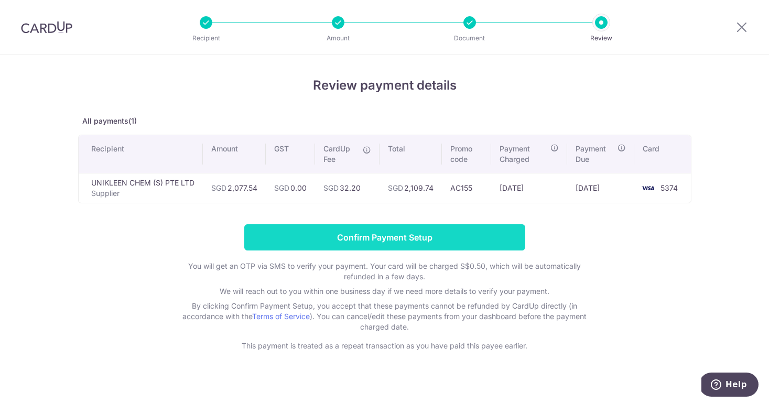
click at [366, 242] on input "Confirm Payment Setup" at bounding box center [384, 237] width 281 height 26
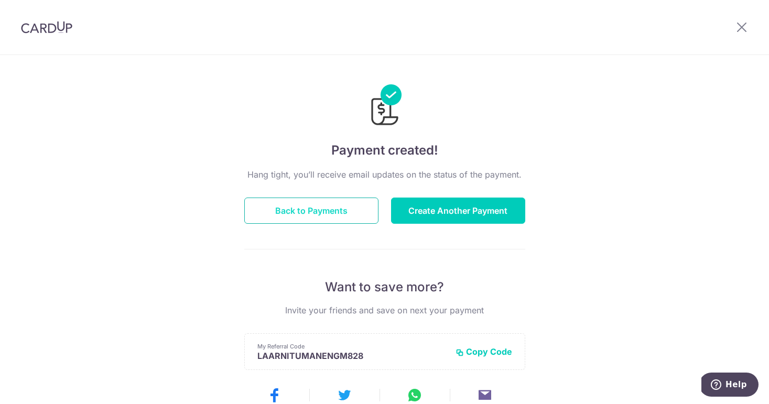
click at [308, 216] on button "Back to Payments" at bounding box center [311, 211] width 134 height 26
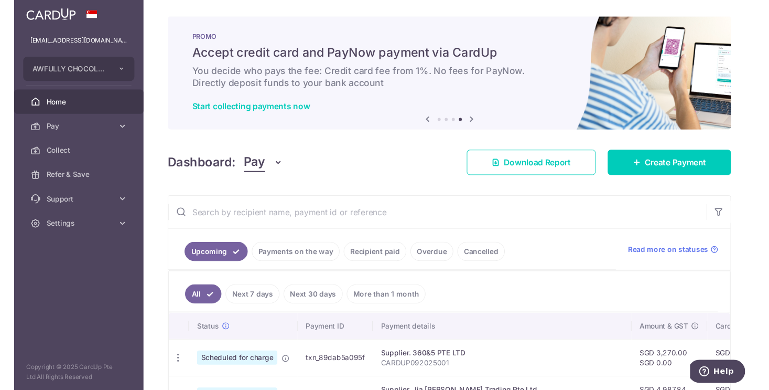
scroll to position [196, 0]
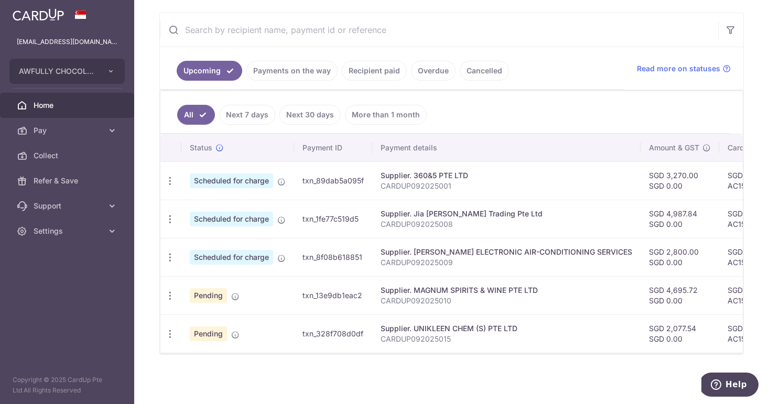
drag, startPoint x: 303, startPoint y: 177, endPoint x: 367, endPoint y: 176, distance: 64.0
click at [367, 176] on td "txn_89dab5a095f" at bounding box center [333, 180] width 78 height 38
copy td "txn_89dab5a095f"
drag, startPoint x: 304, startPoint y: 213, endPoint x: 360, endPoint y: 213, distance: 56.6
click at [360, 213] on td "txn_1fe77c519d5" at bounding box center [333, 219] width 78 height 38
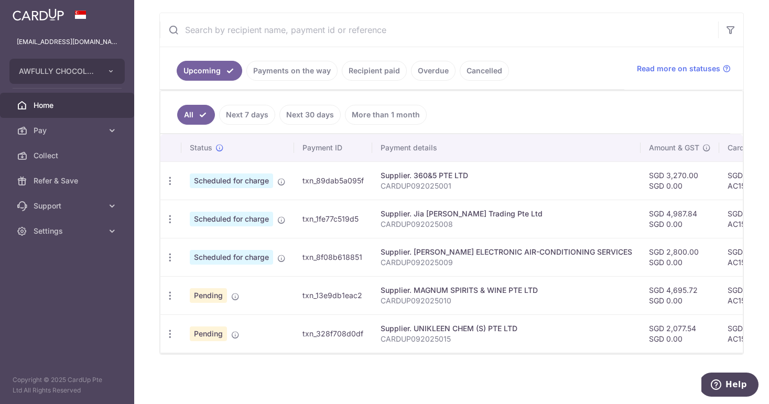
copy td "txn_1fe77c519d5"
drag, startPoint x: 303, startPoint y: 253, endPoint x: 362, endPoint y: 256, distance: 59.3
click at [362, 256] on td "txn_8f08b618851" at bounding box center [333, 257] width 78 height 38
copy td "txn_8f08b618851"
drag, startPoint x: 303, startPoint y: 291, endPoint x: 364, endPoint y: 290, distance: 61.4
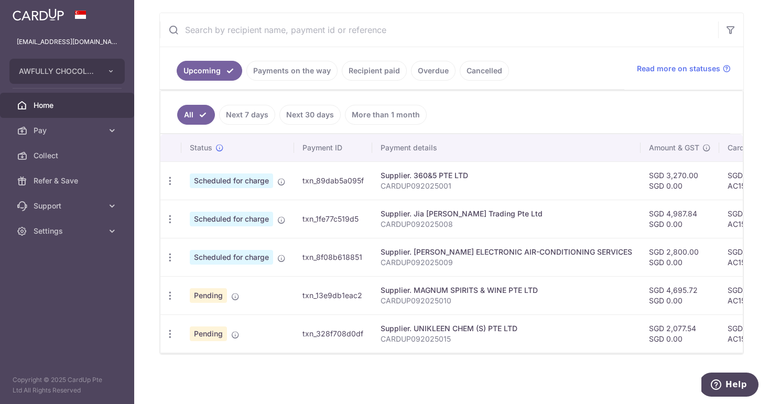
click at [364, 290] on td "txn_13e9db1eac2" at bounding box center [333, 295] width 78 height 38
drag, startPoint x: 303, startPoint y: 330, endPoint x: 361, endPoint y: 328, distance: 57.7
click at [361, 328] on td "txn_328f708d0df" at bounding box center [333, 334] width 78 height 38
drag, startPoint x: 301, startPoint y: 176, endPoint x: 374, endPoint y: 176, distance: 72.9
click at [375, 175] on tr "Update payment Cancel payment Scheduled for charge txn_89dab5a095f Supplier. 36…" at bounding box center [612, 180] width 904 height 38
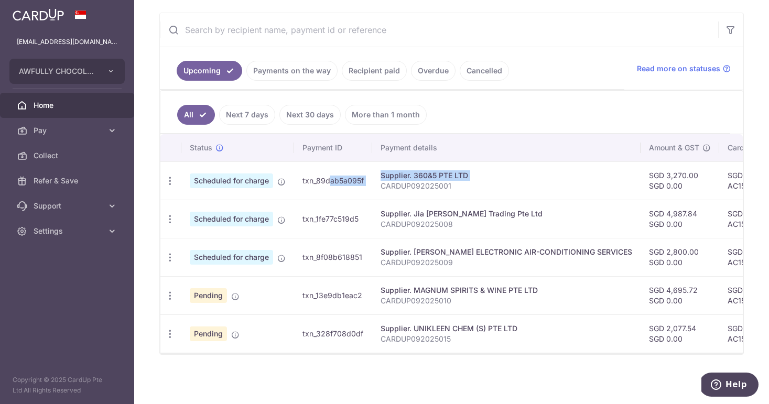
click at [339, 184] on td "txn_89dab5a095f" at bounding box center [333, 180] width 78 height 38
drag, startPoint x: 303, startPoint y: 176, endPoint x: 370, endPoint y: 174, distance: 67.1
click at [370, 174] on td "txn_89dab5a095f" at bounding box center [333, 180] width 78 height 38
drag, startPoint x: 304, startPoint y: 214, endPoint x: 372, endPoint y: 215, distance: 68.2
click at [372, 215] on td "txn_1fe77c519d5" at bounding box center [333, 219] width 78 height 38
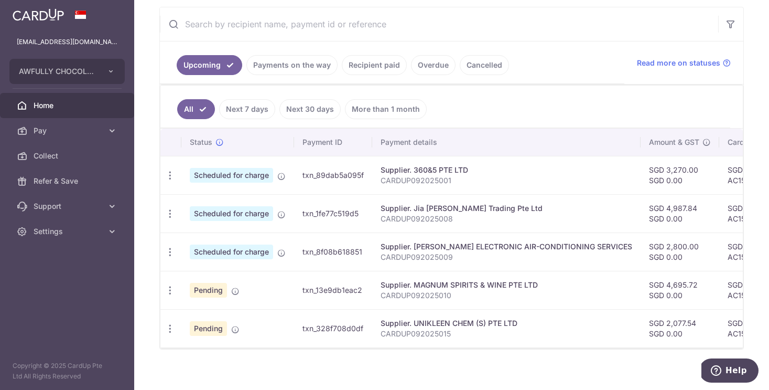
scroll to position [0, 0]
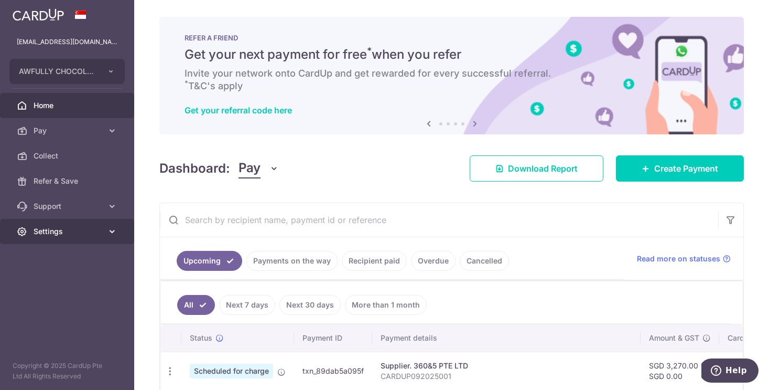
click at [68, 234] on span "Settings" at bounding box center [68, 231] width 69 height 10
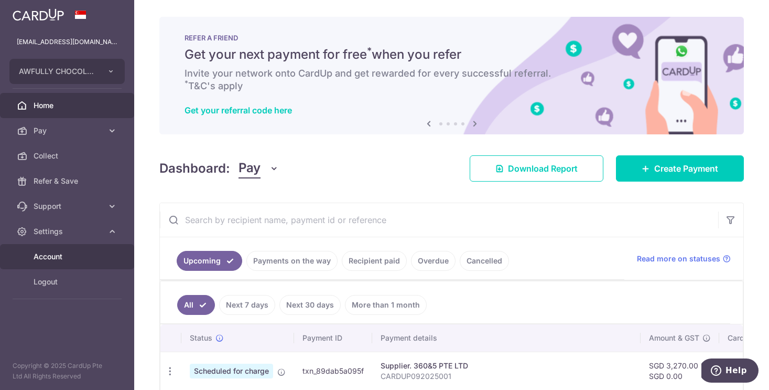
drag, startPoint x: 53, startPoint y: 282, endPoint x: 61, endPoint y: 260, distance: 23.6
click at [53, 282] on span "Logout" at bounding box center [68, 281] width 69 height 10
